Goal: Check status: Check status

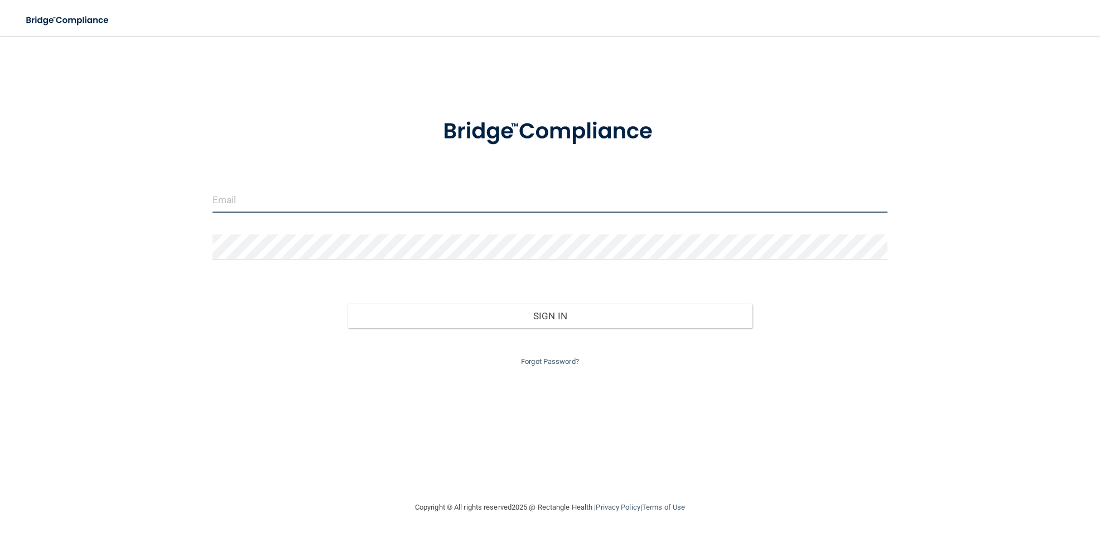
click at [249, 198] on input "email" at bounding box center [551, 199] width 676 height 25
type input "[EMAIL_ADDRESS][DOMAIN_NAME]"
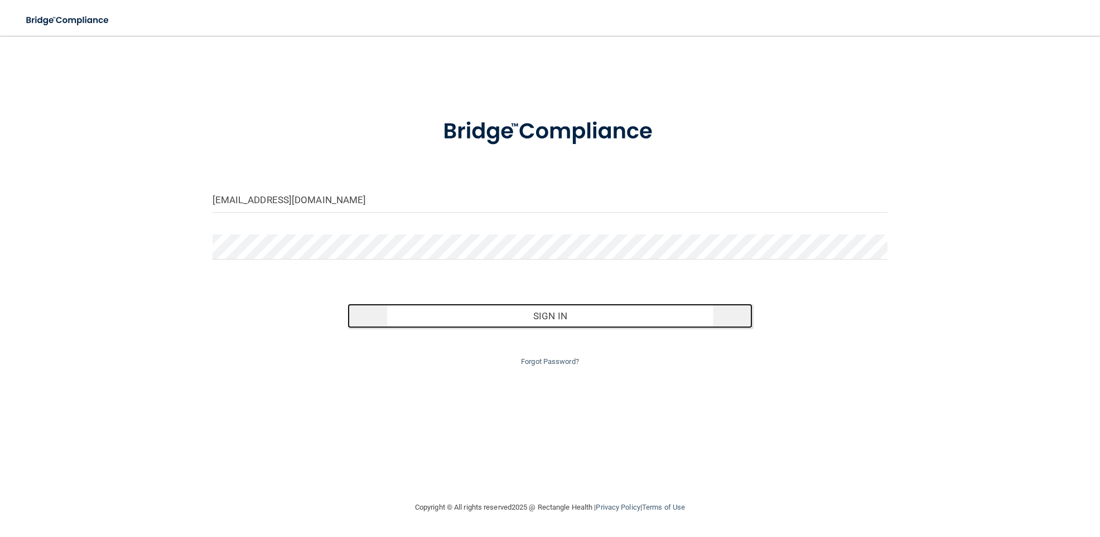
click at [447, 326] on button "Sign In" at bounding box center [551, 316] width 406 height 25
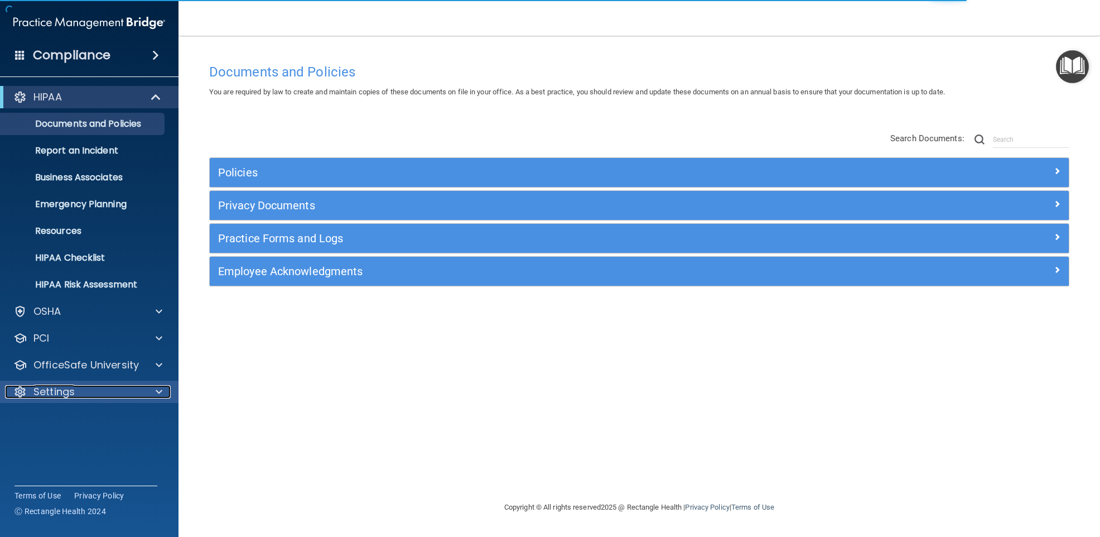
click at [120, 393] on div "Settings" at bounding box center [74, 391] width 138 height 13
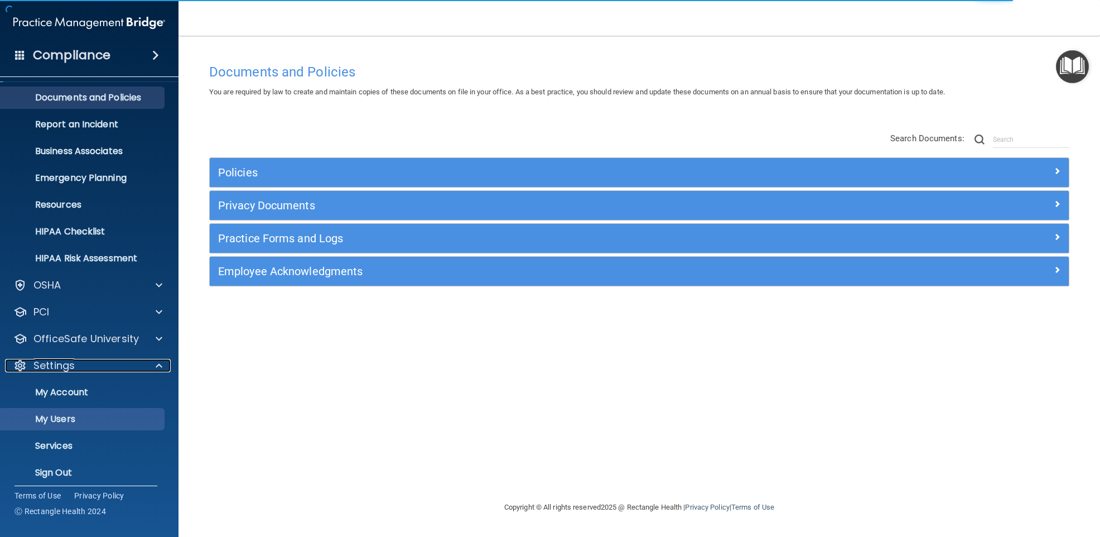
scroll to position [33, 0]
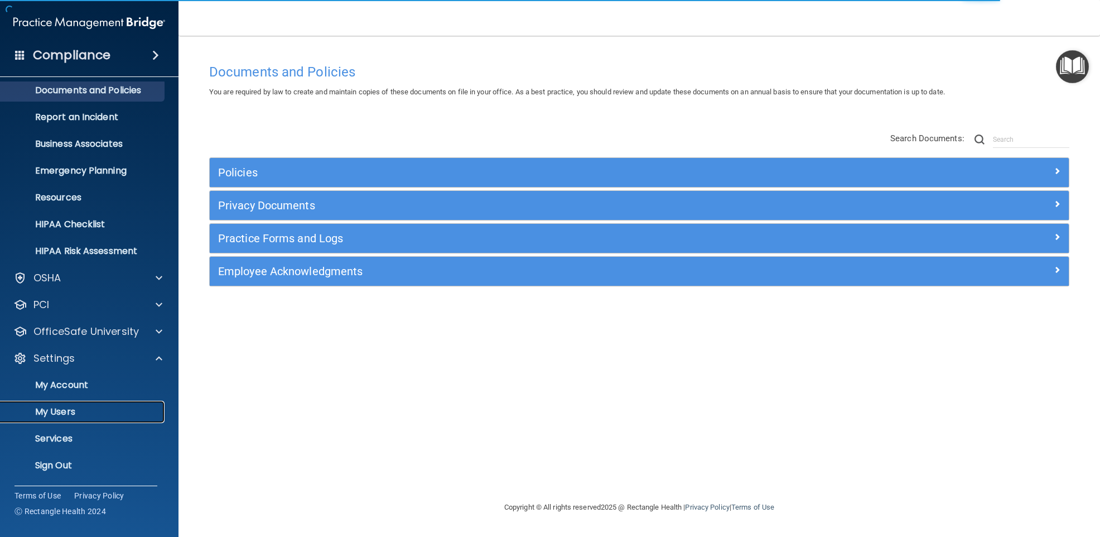
click at [85, 416] on p "My Users" at bounding box center [83, 411] width 152 height 11
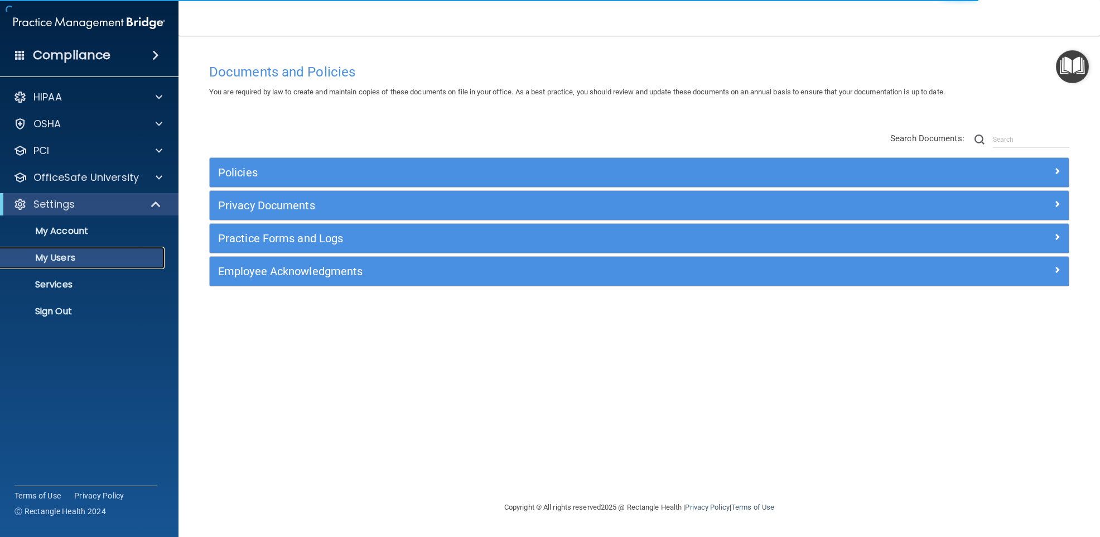
select select "20"
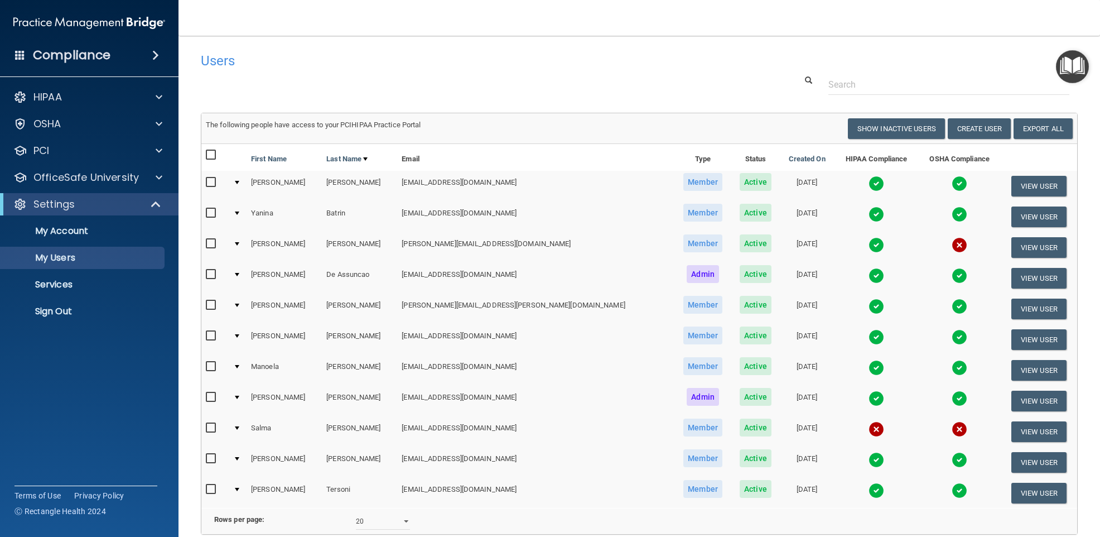
click at [213, 337] on input "checkbox" at bounding box center [212, 335] width 13 height 9
checkbox input "true"
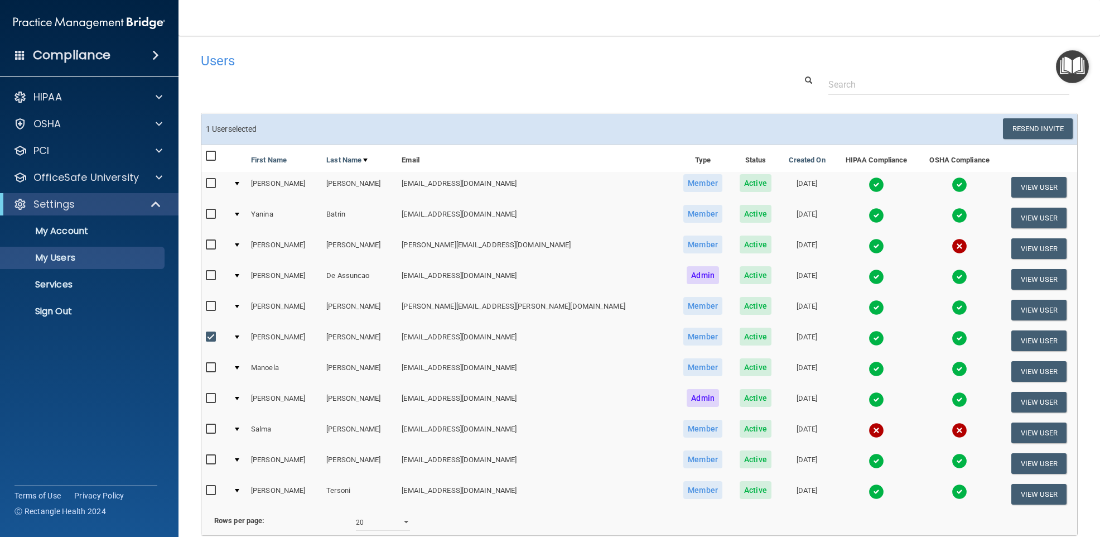
click at [209, 400] on input "checkbox" at bounding box center [212, 398] width 13 height 9
click at [209, 397] on input "checkbox" at bounding box center [212, 398] width 13 height 9
checkbox input "false"
click at [210, 336] on input "checkbox" at bounding box center [212, 337] width 13 height 9
checkbox input "false"
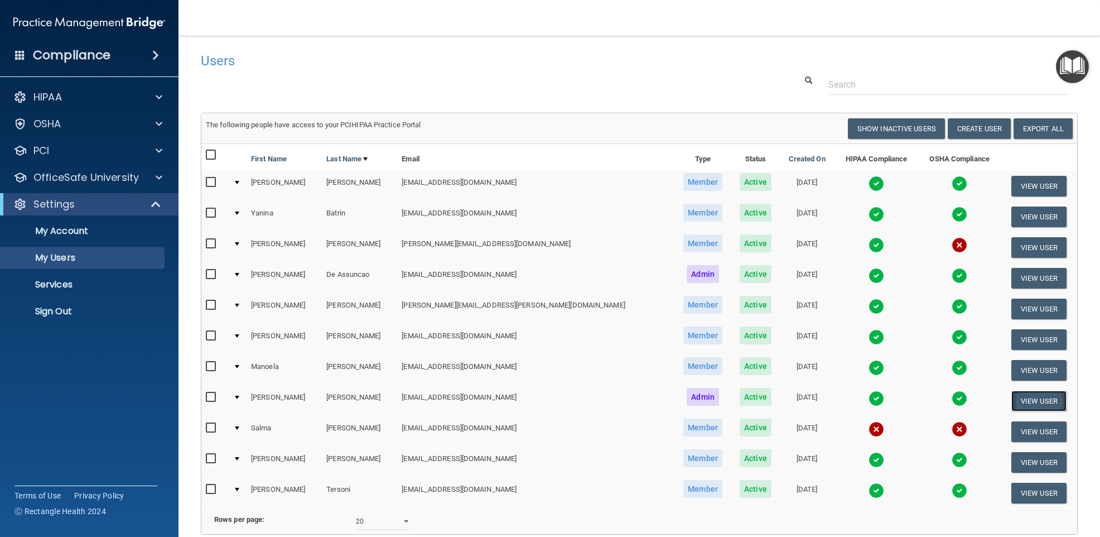
click at [1032, 401] on button "View User" at bounding box center [1039, 401] width 55 height 21
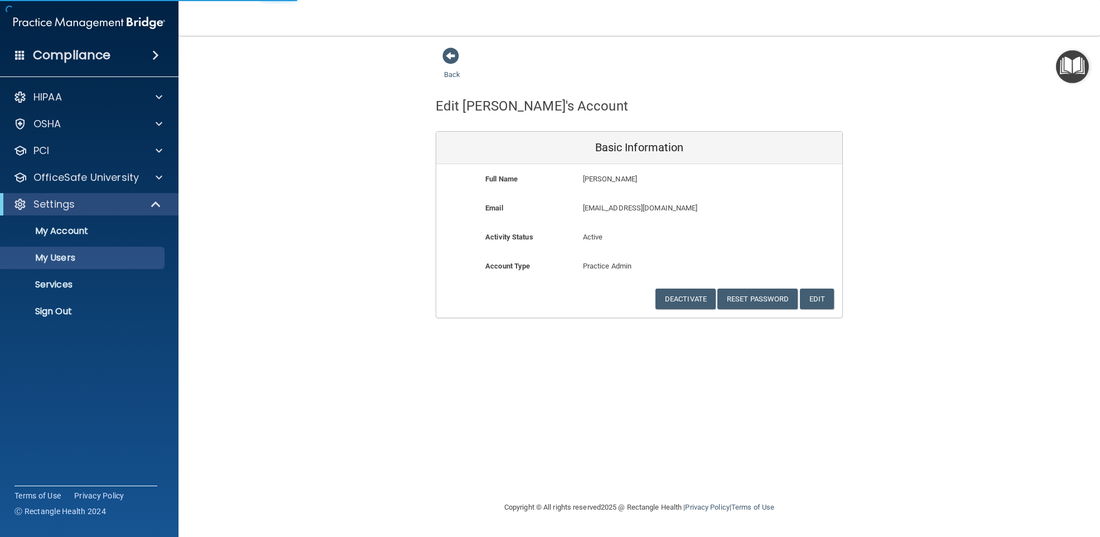
select select "20"
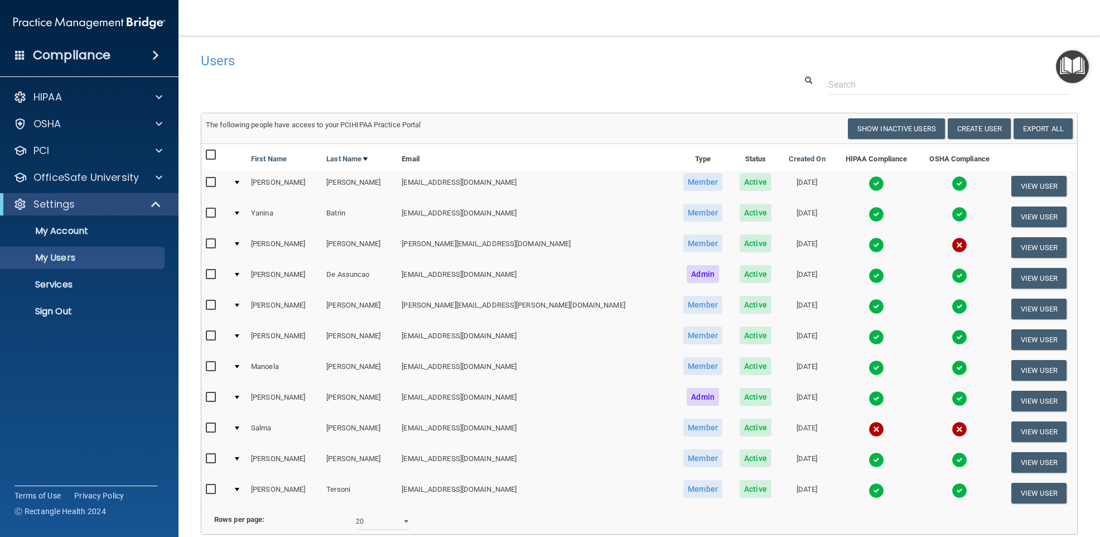
click at [869, 394] on img at bounding box center [877, 399] width 16 height 16
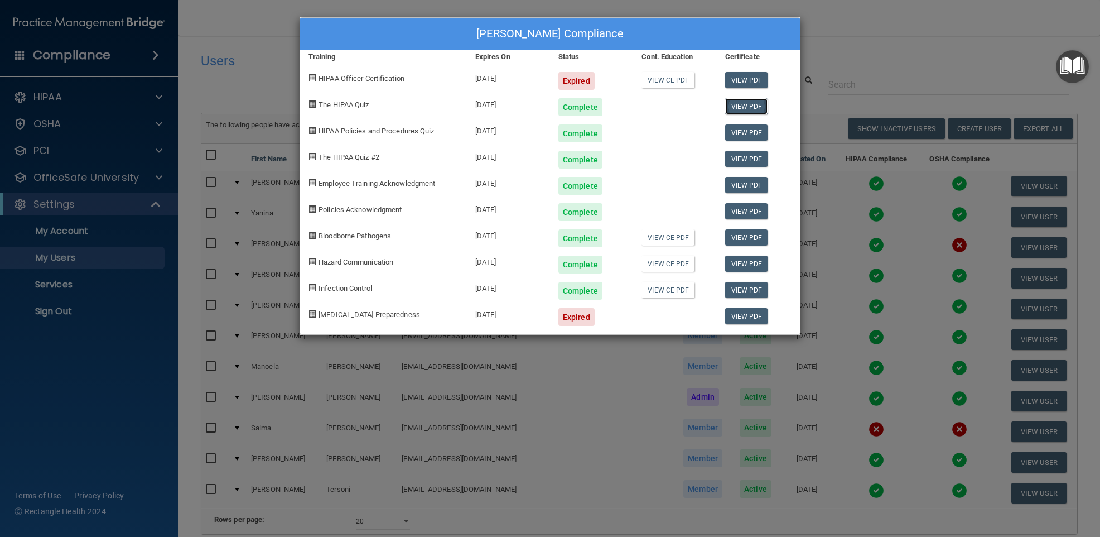
click at [741, 108] on link "View PDF" at bounding box center [746, 106] width 43 height 16
click at [742, 133] on link "View PDF" at bounding box center [746, 132] width 43 height 16
click at [752, 159] on link "View PDF" at bounding box center [746, 159] width 43 height 16
click at [737, 186] on link "View PDF" at bounding box center [746, 185] width 43 height 16
click at [761, 210] on link "View PDF" at bounding box center [746, 211] width 43 height 16
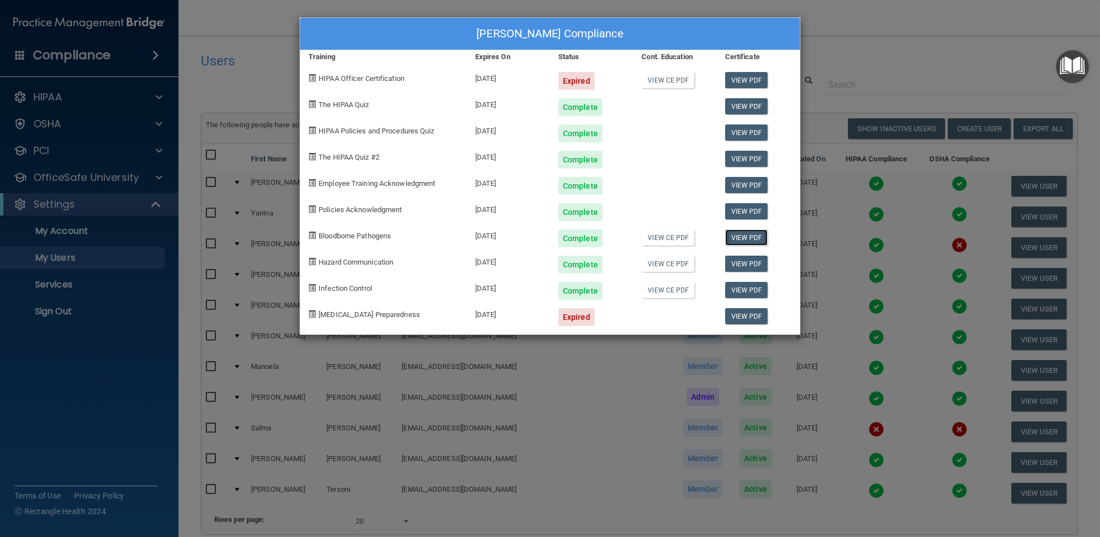
click at [743, 232] on link "View PDF" at bounding box center [746, 237] width 43 height 16
click at [749, 261] on link "View PDF" at bounding box center [746, 264] width 43 height 16
click at [756, 286] on link "View PDF" at bounding box center [746, 290] width 43 height 16
click at [657, 238] on link "View CE PDF" at bounding box center [668, 237] width 53 height 16
click at [655, 266] on link "View CE PDF" at bounding box center [668, 264] width 53 height 16
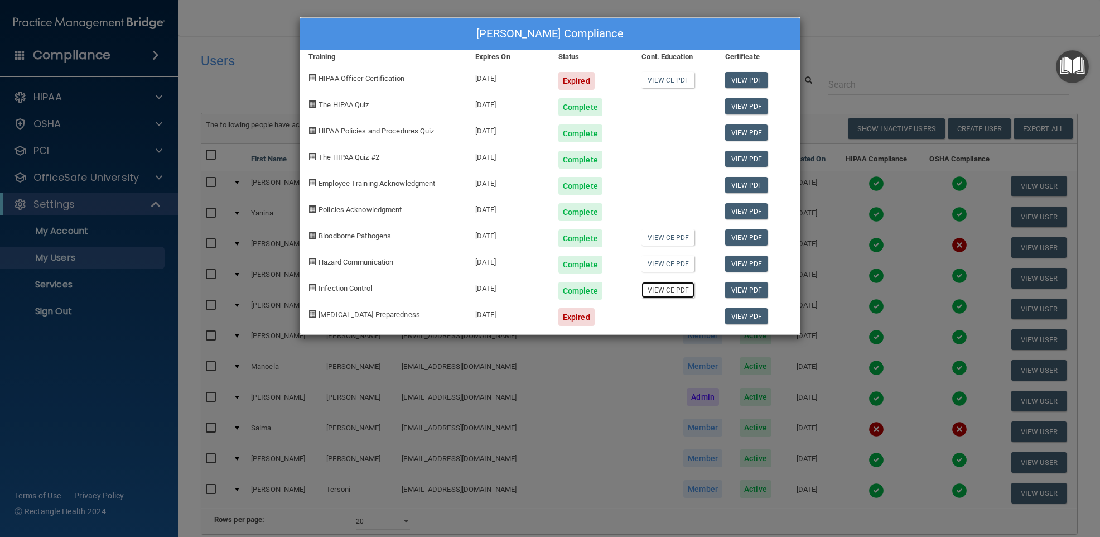
click at [672, 294] on link "View CE PDF" at bounding box center [668, 290] width 53 height 16
click at [263, 89] on div "[PERSON_NAME] Compliance Training Expires On Status Cont. Education Certificate…" at bounding box center [550, 268] width 1100 height 537
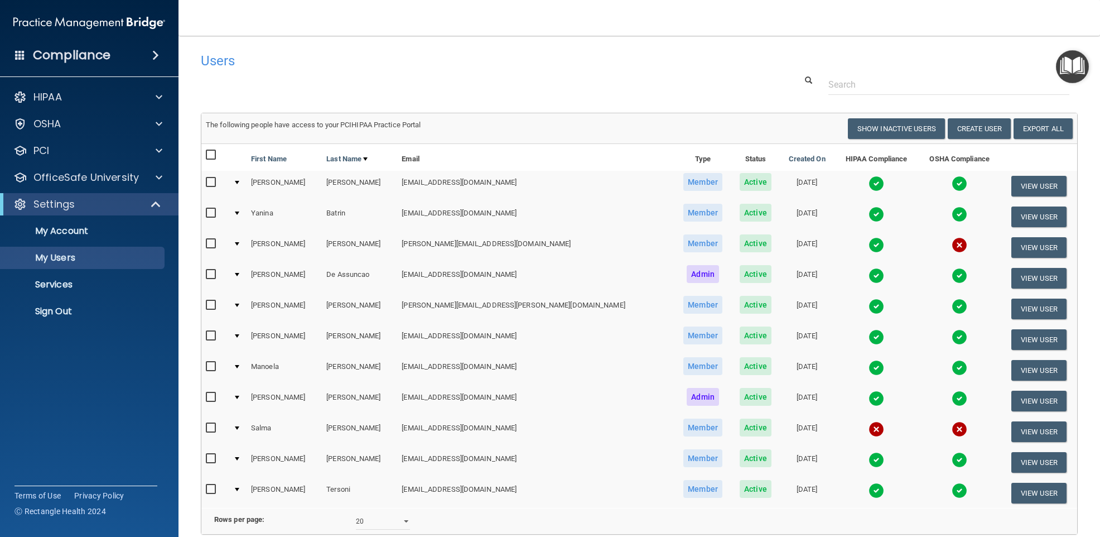
click at [869, 336] on img at bounding box center [877, 337] width 16 height 16
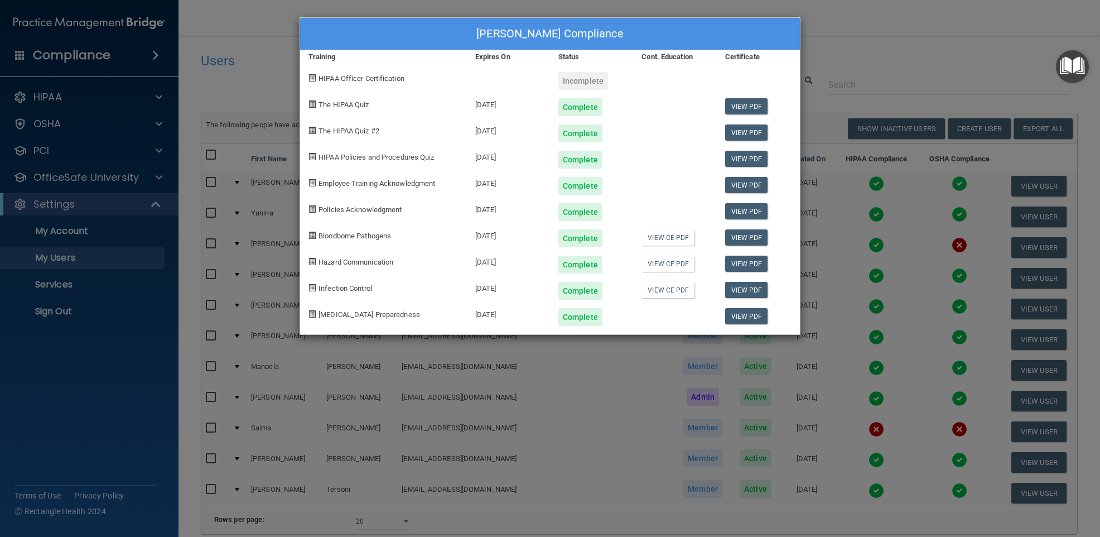
click at [283, 93] on div "[PERSON_NAME] Compliance Training Expires On Status Cont. Education Certificate…" at bounding box center [550, 268] width 1100 height 537
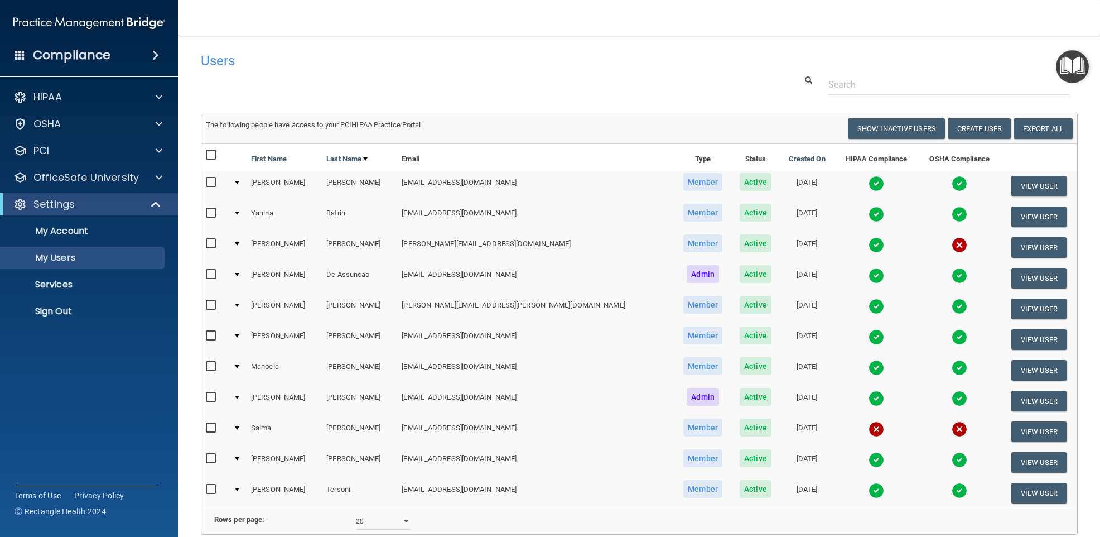
click at [869, 492] on img at bounding box center [877, 491] width 16 height 16
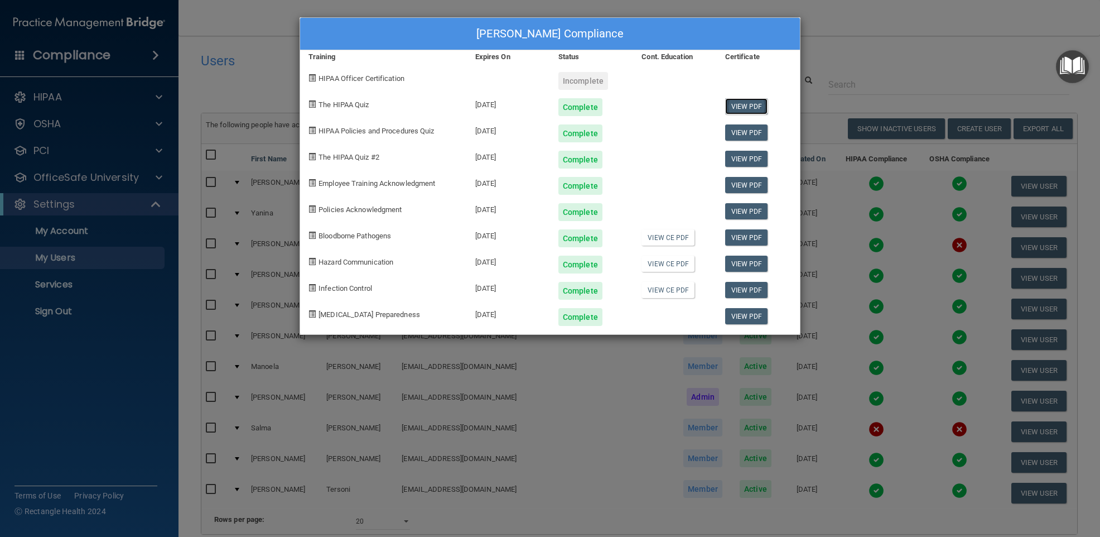
click at [743, 103] on link "View PDF" at bounding box center [746, 106] width 43 height 16
click at [742, 132] on link "View PDF" at bounding box center [746, 132] width 43 height 16
click at [739, 162] on link "View PDF" at bounding box center [746, 159] width 43 height 16
click at [736, 187] on link "View PDF" at bounding box center [746, 185] width 43 height 16
click at [742, 214] on link "View PDF" at bounding box center [746, 211] width 43 height 16
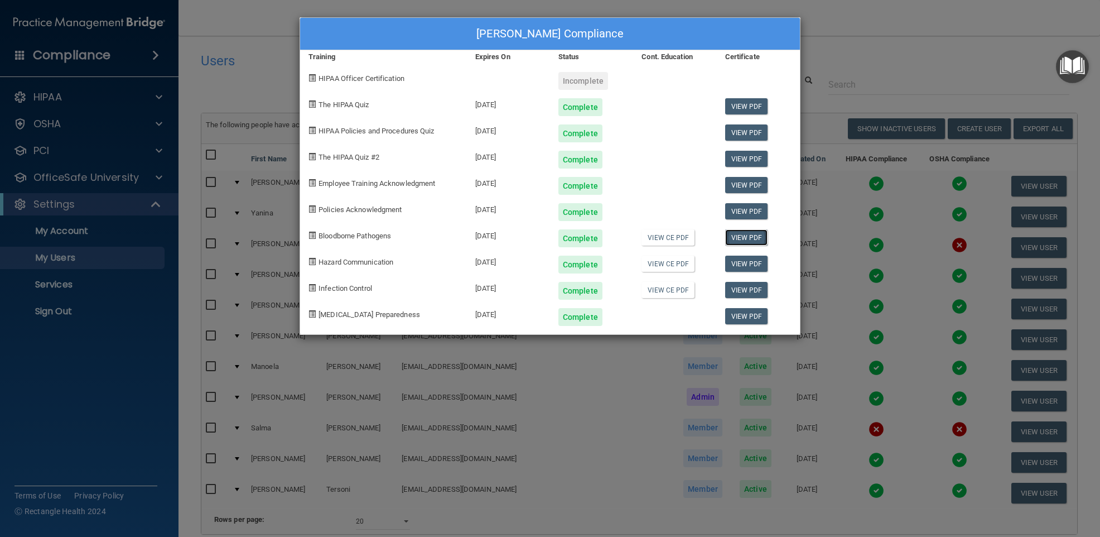
click at [749, 239] on link "View PDF" at bounding box center [746, 237] width 43 height 16
click at [748, 262] on link "View PDF" at bounding box center [746, 264] width 43 height 16
click at [748, 295] on link "View PDF" at bounding box center [746, 290] width 43 height 16
click at [743, 321] on link "View PDF" at bounding box center [746, 316] width 43 height 16
click at [648, 239] on link "View CE PDF" at bounding box center [668, 237] width 53 height 16
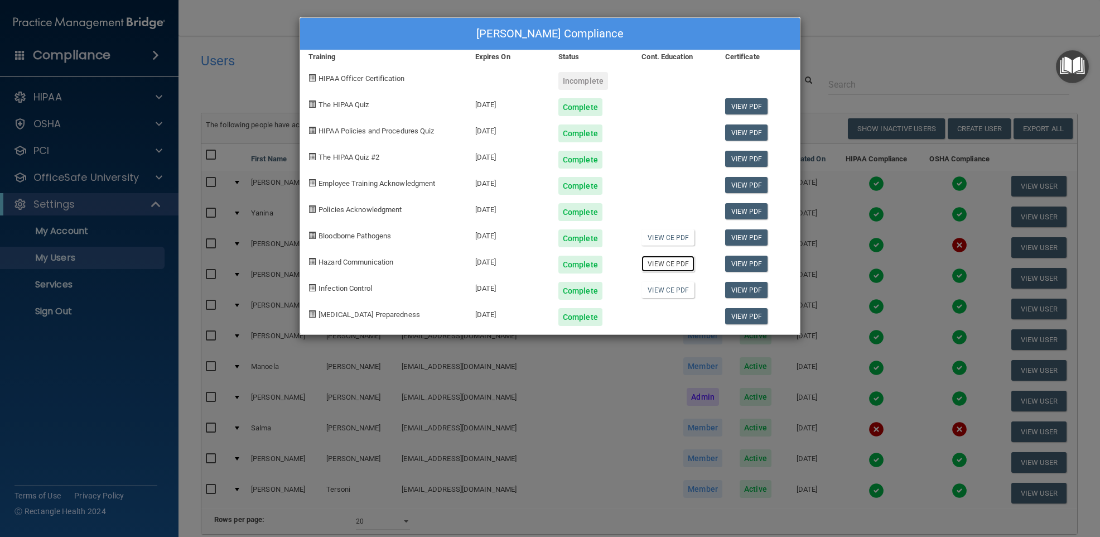
click at [666, 262] on link "View CE PDF" at bounding box center [668, 264] width 53 height 16
click at [668, 295] on link "View CE PDF" at bounding box center [668, 290] width 53 height 16
click at [889, 55] on div "[PERSON_NAME] Compliance Training Expires On Status Cont. Education Certificate…" at bounding box center [550, 268] width 1100 height 537
